Goal: Task Accomplishment & Management: Manage account settings

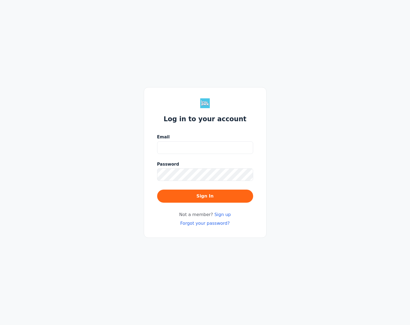
type input "[EMAIL_ADDRESS][DOMAIN_NAME]"
click at [157, 190] on button "Sign In" at bounding box center [205, 196] width 96 height 13
click at [219, 223] on link "Forgot your password?" at bounding box center [205, 223] width 50 height 5
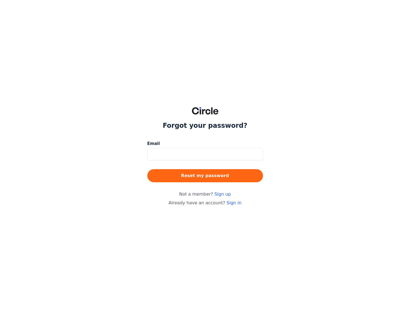
click at [208, 153] on input at bounding box center [205, 154] width 116 height 13
type input "[EMAIL_ADDRESS][DOMAIN_NAME]"
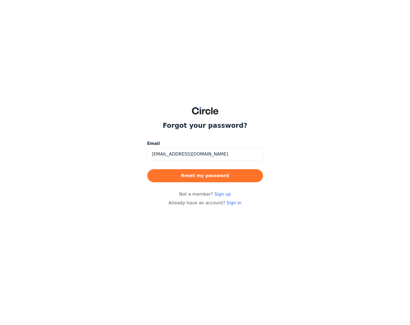
click at [210, 176] on button "Reset my password" at bounding box center [205, 175] width 116 height 13
click at [221, 195] on link "Sign up" at bounding box center [222, 194] width 16 height 5
